Goal: Information Seeking & Learning: Learn about a topic

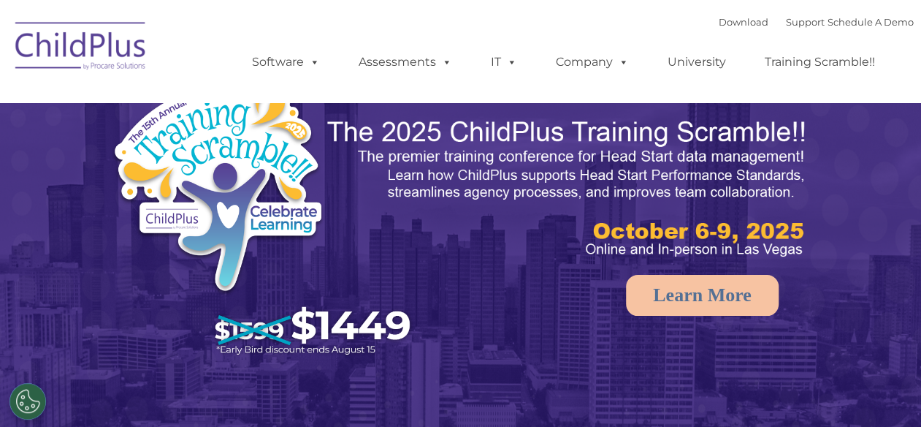
select select "MEDIUM"
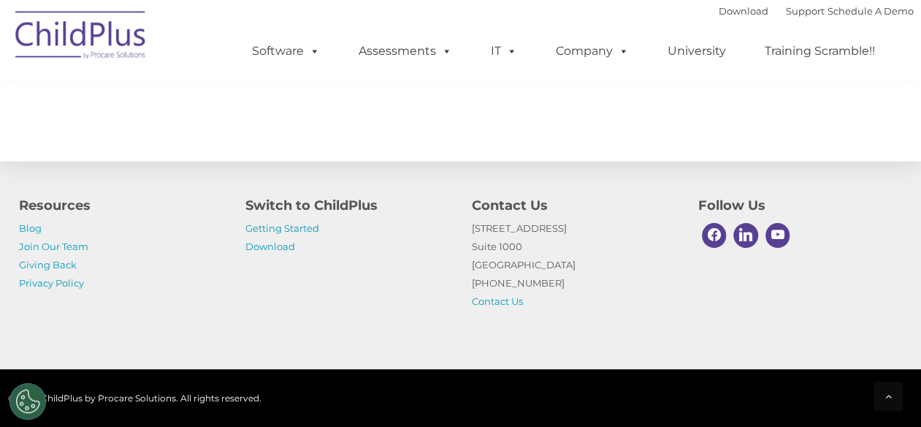
scroll to position [1781, 0]
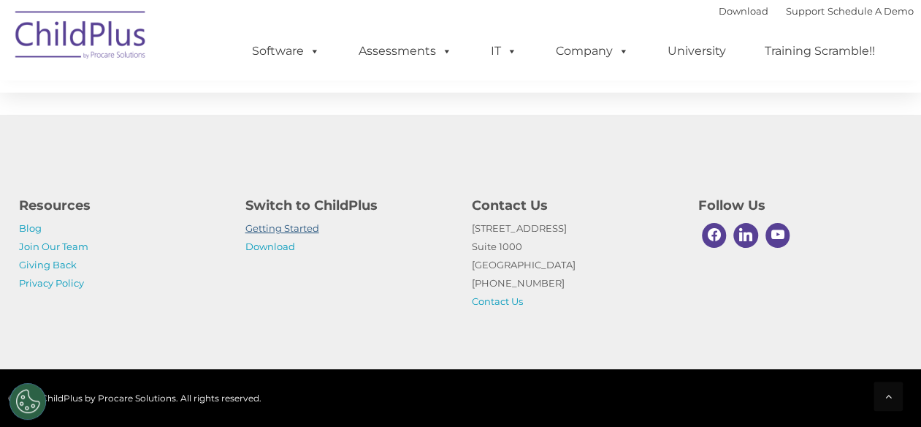
click at [266, 229] on link "Getting Started" at bounding box center [283, 228] width 74 height 12
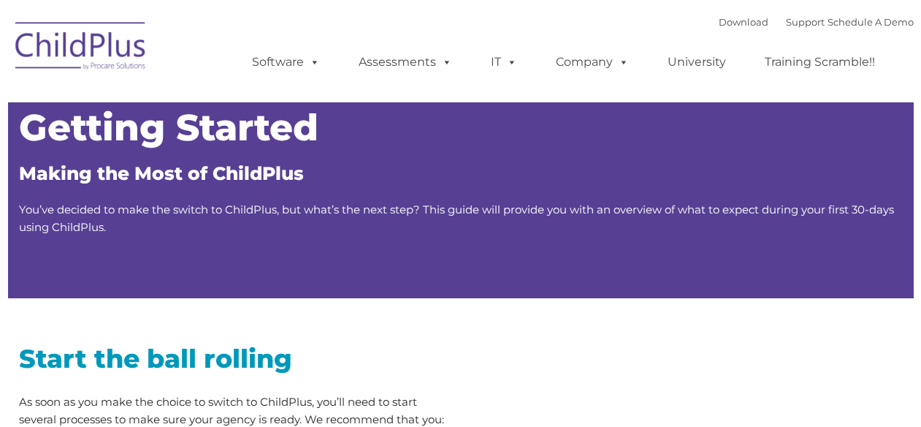
type input ""
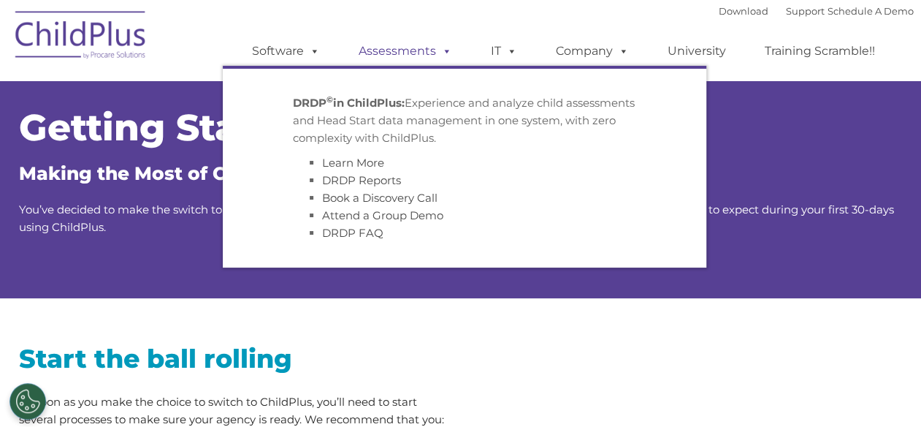
click at [393, 43] on link "Assessments" at bounding box center [405, 51] width 123 height 29
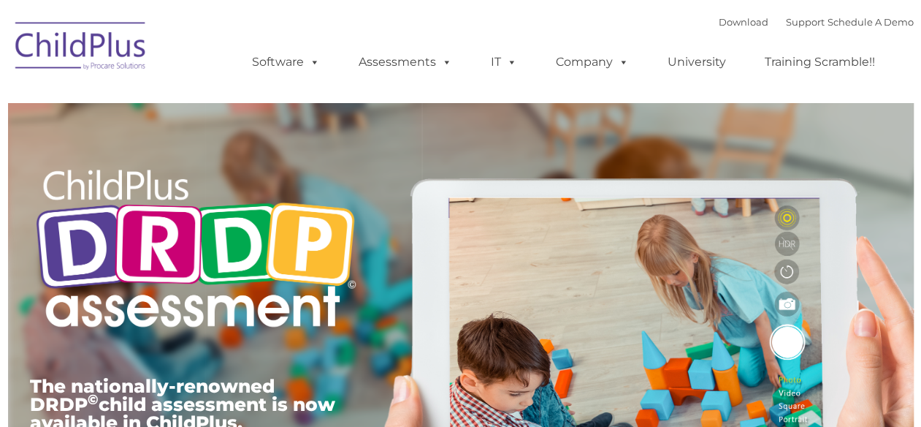
type input ""
